Goal: Check status

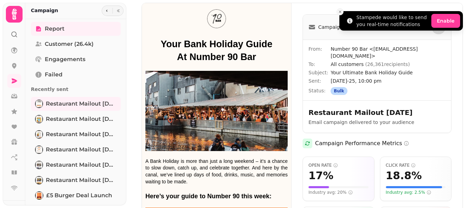
click at [341, 13] on icon "Close toast" at bounding box center [340, 12] width 4 height 4
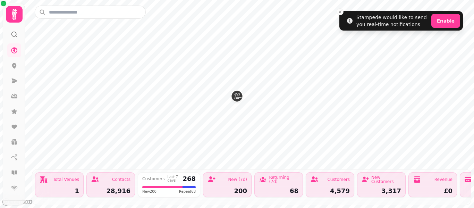
click at [18, 9] on icon at bounding box center [14, 14] width 14 height 14
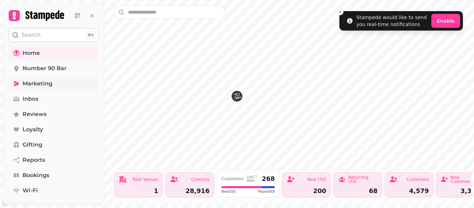
click at [49, 86] on span "Marketing" at bounding box center [38, 83] width 30 height 8
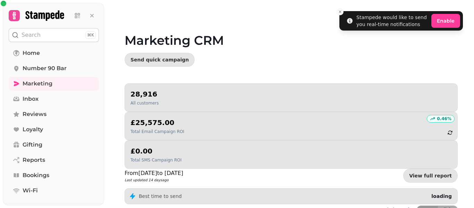
drag, startPoint x: 473, startPoint y: 93, endPoint x: 474, endPoint y: 138, distance: 45.1
click at [474, 138] on video at bounding box center [237, 86] width 474 height 173
click at [471, 126] on video at bounding box center [237, 86] width 474 height 173
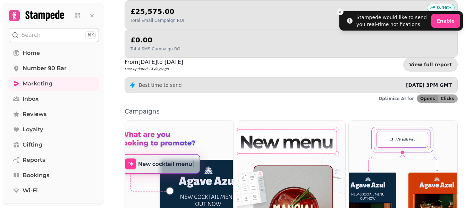
scroll to position [125, 0]
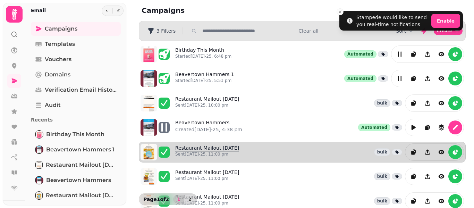
click at [198, 147] on link "Restaurant Mailout Aug 13th Sent 12th Aug-25, 11:00 pm" at bounding box center [207, 151] width 64 height 15
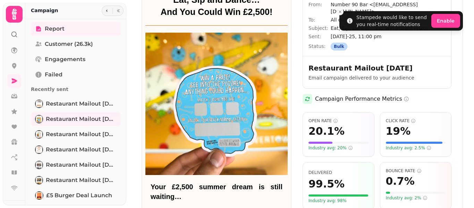
scroll to position [46, 0]
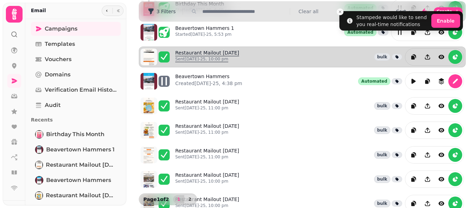
click at [216, 52] on link "Restaurant Mailout Aug 20th Sent 20th Aug-25, 10:00 pm" at bounding box center [207, 56] width 64 height 15
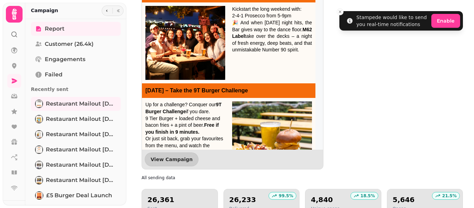
scroll to position [319, 0]
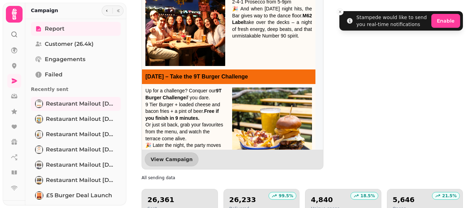
click at [8, 10] on icon at bounding box center [14, 14] width 14 height 14
